Goal: Task Accomplishment & Management: Use online tool/utility

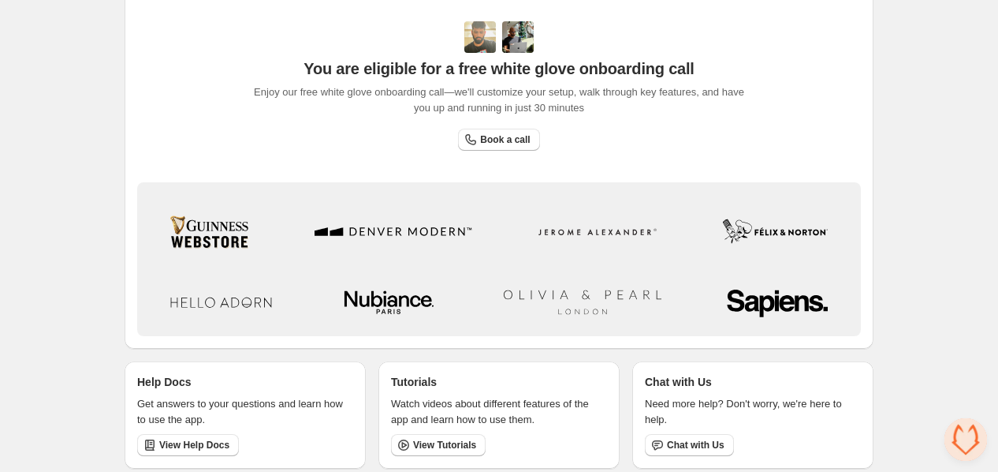
scroll to position [541, 0]
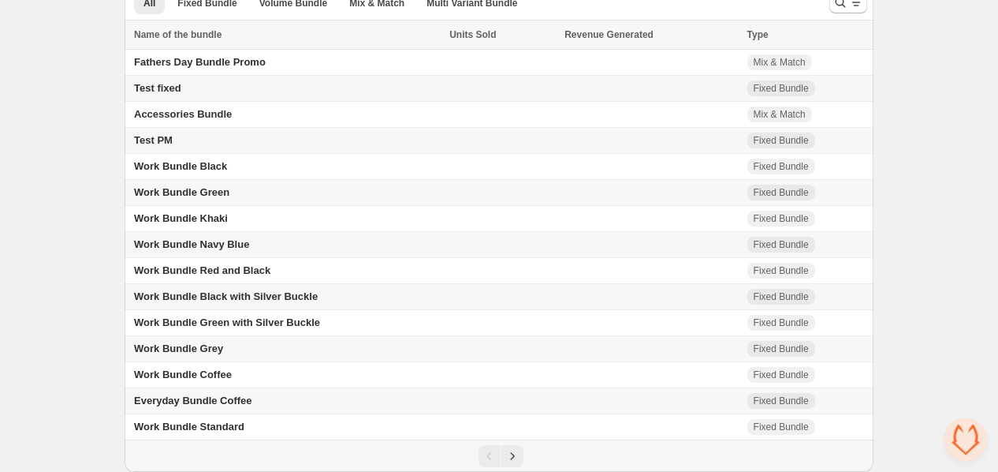
scroll to position [91, 0]
click at [524, 456] on div "Pagination" at bounding box center [500, 456] width 733 height 22
click at [521, 456] on button "Next" at bounding box center [513, 456] width 22 height 22
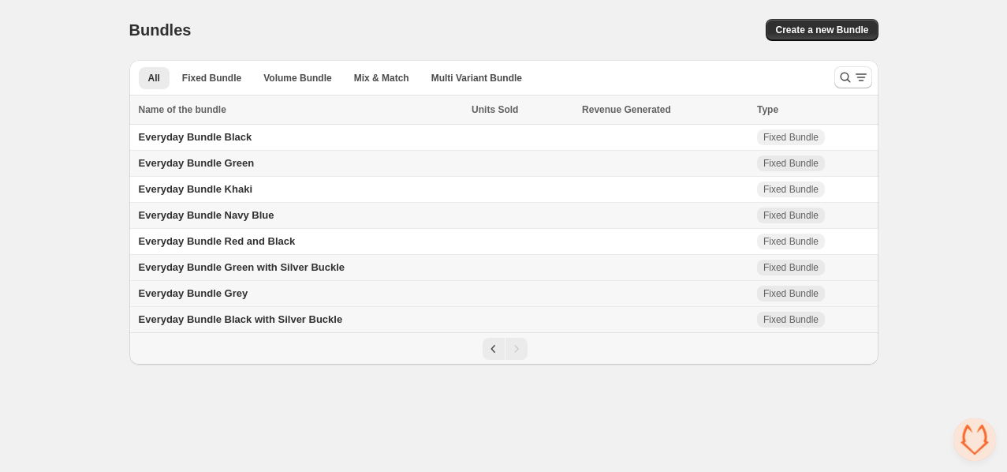
click at [221, 299] on span "Everyday Bundle Grey" at bounding box center [194, 293] width 110 height 12
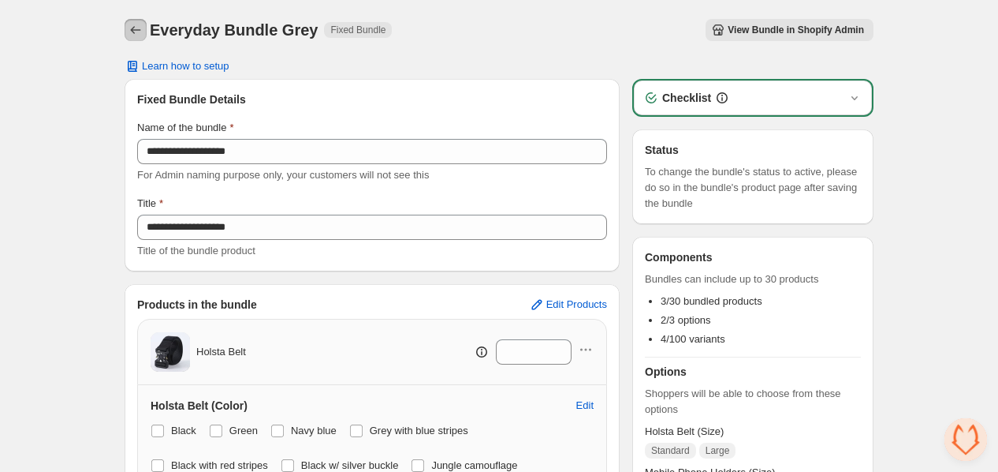
click at [142, 32] on icon "Back" at bounding box center [136, 30] width 16 height 16
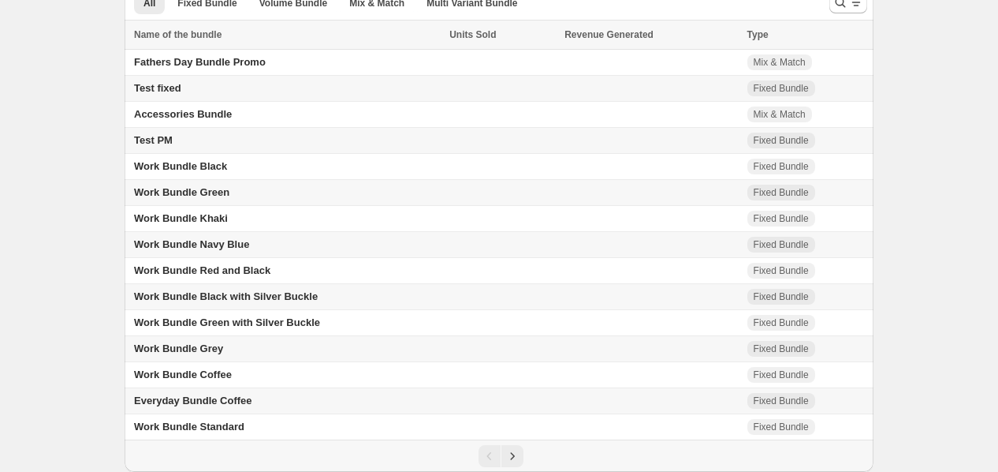
scroll to position [91, 0]
click at [206, 405] on span "Everyday Bundle Coffee" at bounding box center [193, 400] width 118 height 12
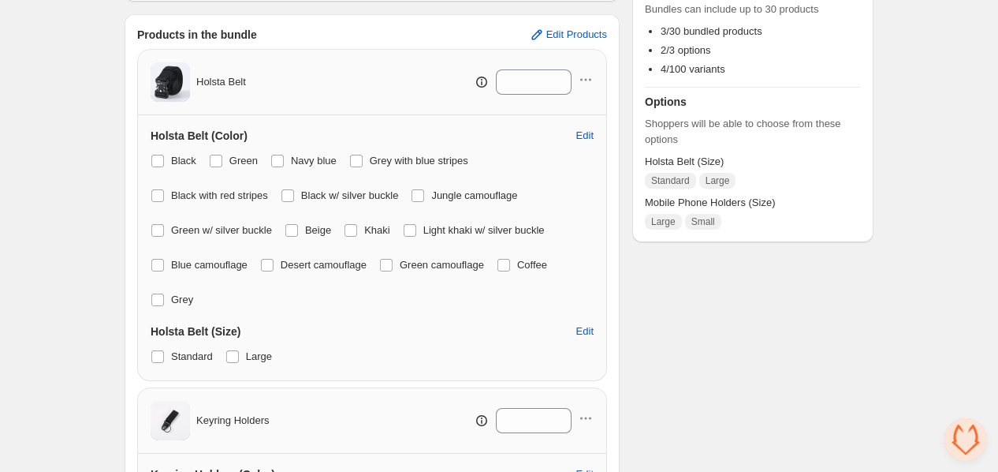
scroll to position [263, 0]
